Goal: Task Accomplishment & Management: Manage account settings

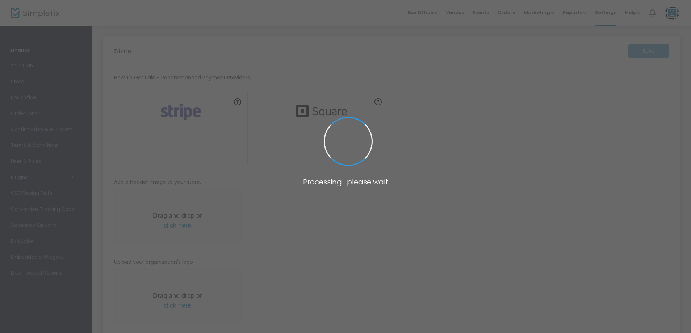
type input "[URL]"
radio input "false"
radio input "true"
type input "johntest3"
type input "656466"
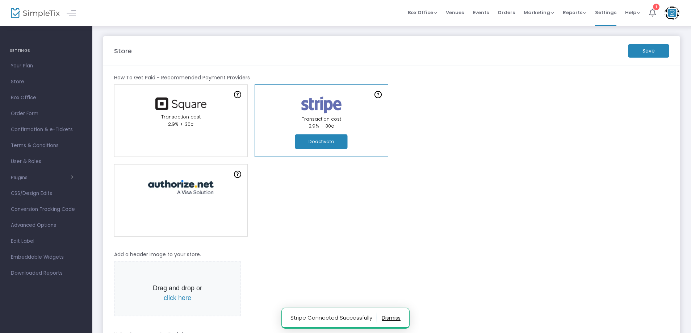
click at [394, 314] on button "button" at bounding box center [391, 318] width 19 height 12
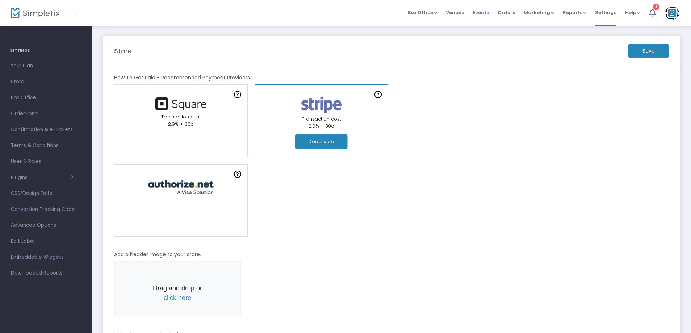
click at [482, 12] on span "Events" at bounding box center [481, 12] width 16 height 18
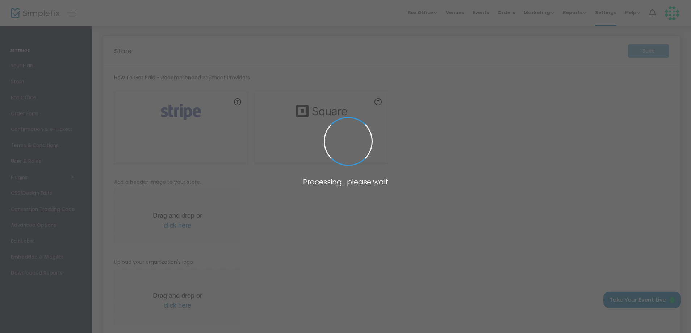
type input "[URL]"
radio input "false"
radio input "true"
type input "john77"
type input "7202048660"
